Goal: Obtain resource: Download file/media

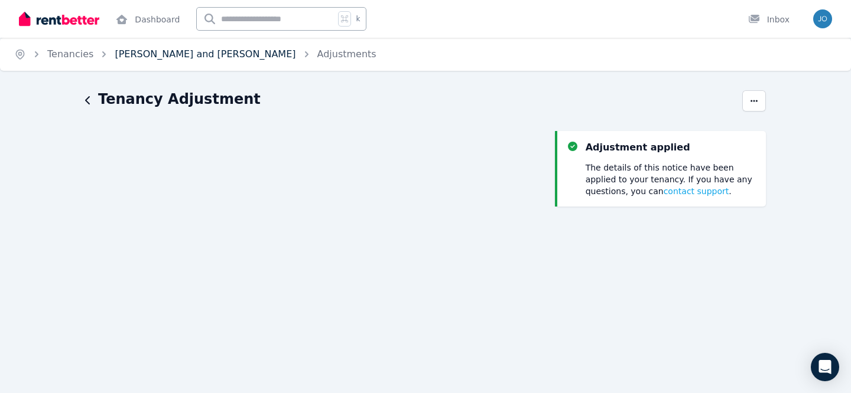
click at [130, 54] on link "[PERSON_NAME] and [PERSON_NAME]" at bounding box center [205, 53] width 181 height 11
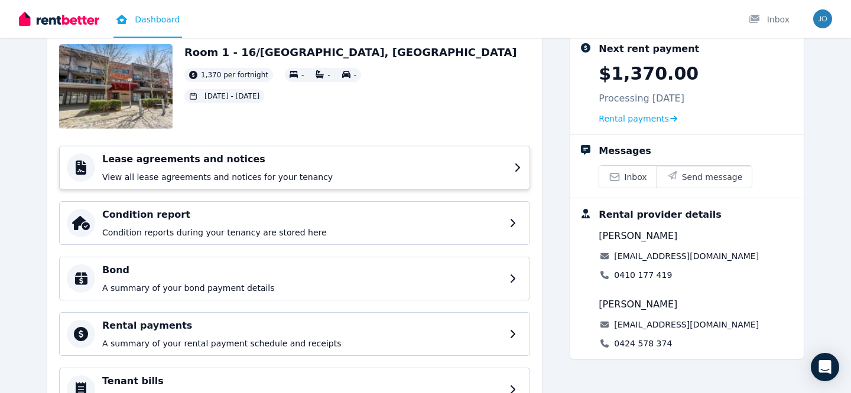
scroll to position [66, 0]
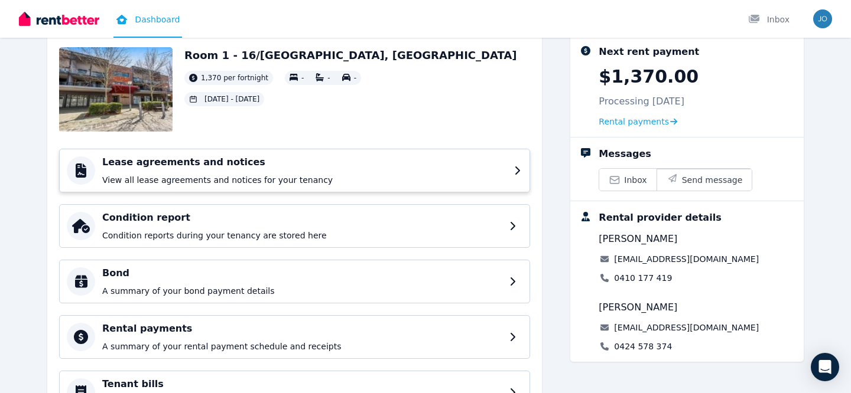
click at [198, 164] on h4 "Lease agreements and notices" at bounding box center [304, 162] width 405 height 14
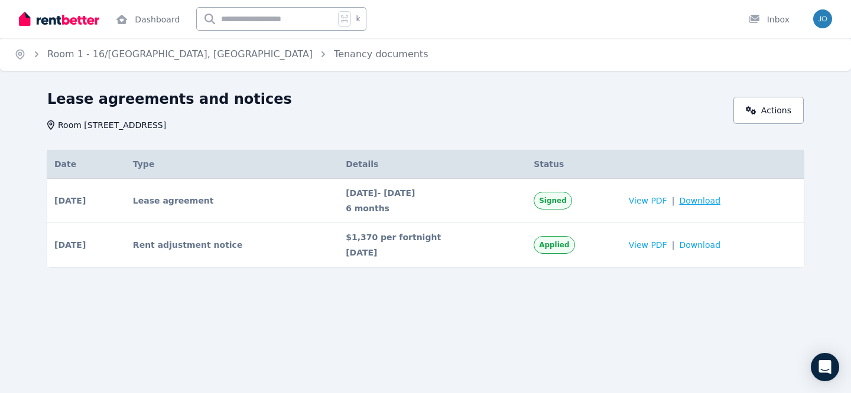
click at [708, 203] on span "Download" at bounding box center [699, 201] width 41 height 12
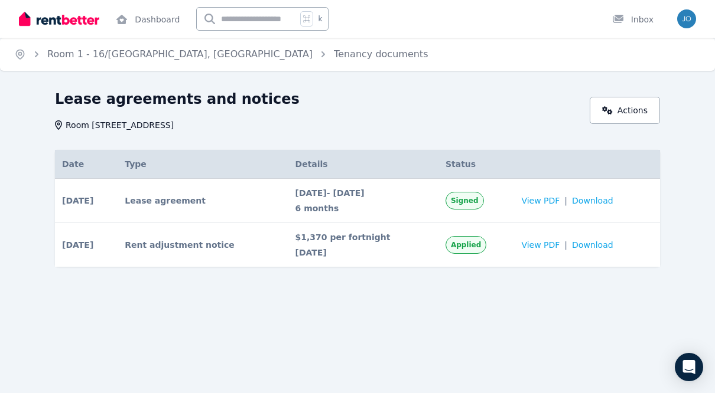
click at [709, 97] on div "Lease agreements and notices Room 1 - [STREET_ADDRESS] Actions Date Type Detail…" at bounding box center [357, 200] width 715 height 220
